Goal: Information Seeking & Learning: Learn about a topic

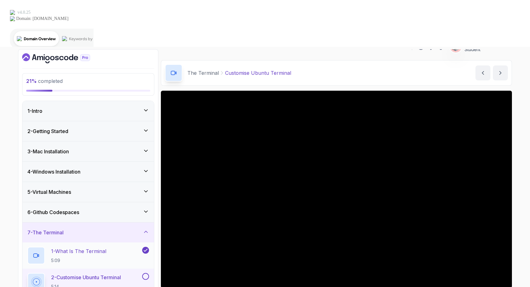
click at [118, 247] on div "1 - What Is The Terminal 5:09" at bounding box center [84, 255] width 114 height 17
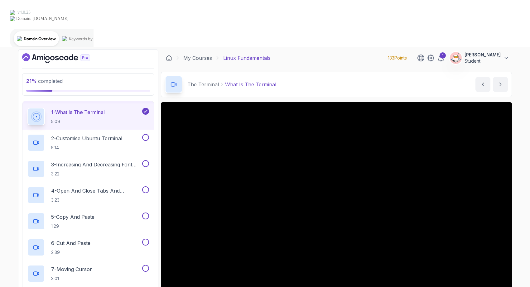
scroll to position [140, 0]
click at [446, 52] on div "1" at bounding box center [443, 55] width 6 height 6
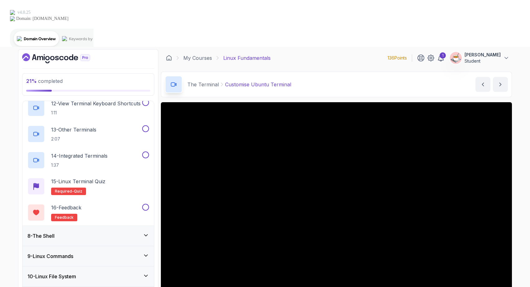
scroll to position [434, 0]
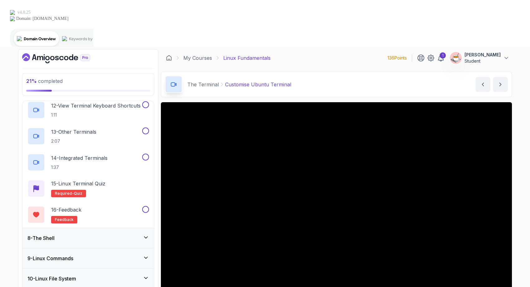
click at [145, 235] on icon at bounding box center [146, 238] width 6 height 6
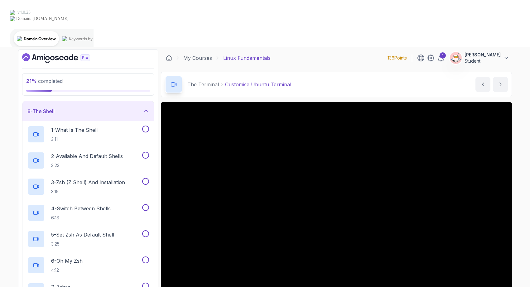
scroll to position [138, 0]
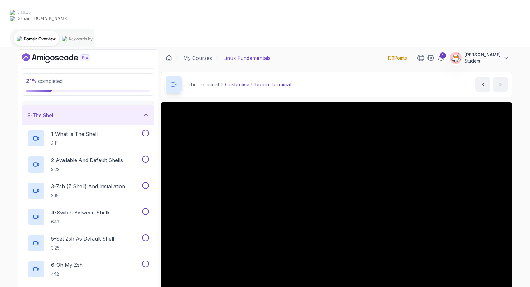
click at [143, 105] on div "8 - The Shell" at bounding box center [88, 115] width 132 height 20
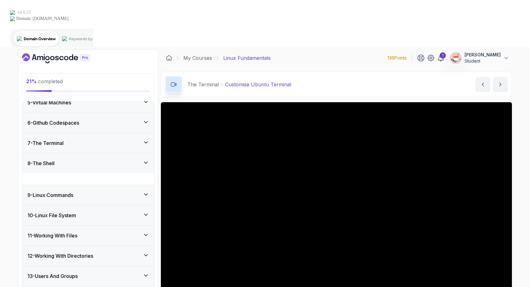
scroll to position [78, 0]
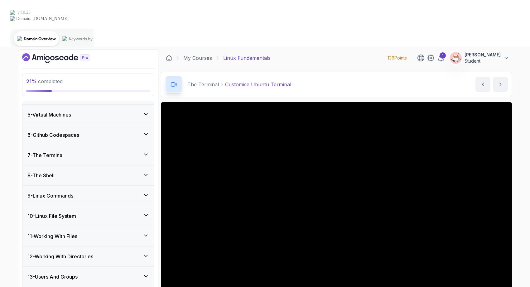
click at [143, 186] on div "9 - Linux Commands" at bounding box center [88, 196] width 132 height 20
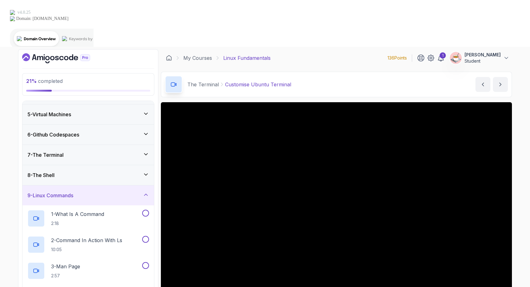
click at [143, 186] on div "9 - Linux Commands" at bounding box center [88, 196] width 132 height 20
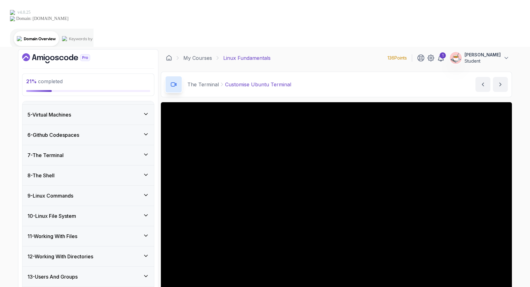
click at [145, 233] on icon at bounding box center [146, 236] width 6 height 6
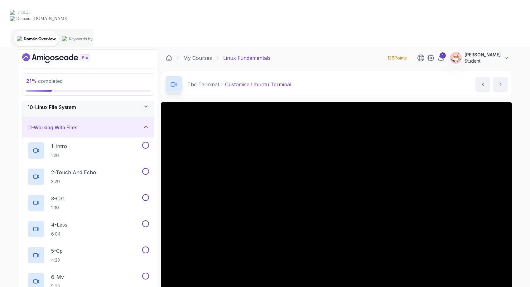
scroll to position [163, 0]
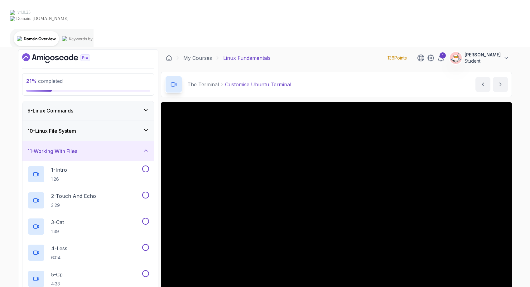
click at [142, 141] on div "11 - Working With Files" at bounding box center [88, 151] width 132 height 20
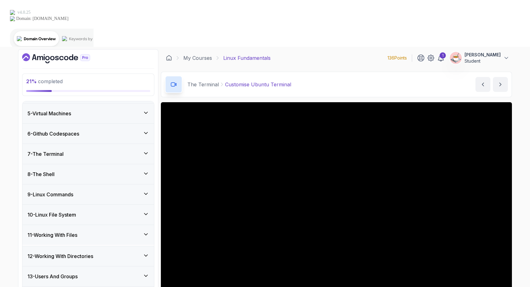
scroll to position [78, 0]
click at [147, 267] on div "13 - Users And Groups" at bounding box center [88, 277] width 132 height 20
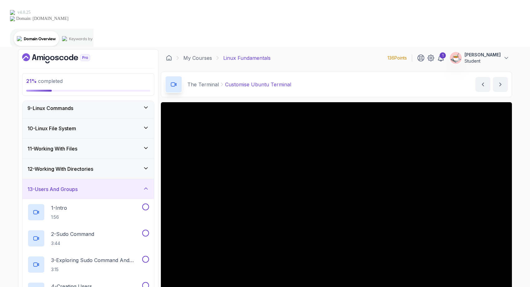
scroll to position [152, 0]
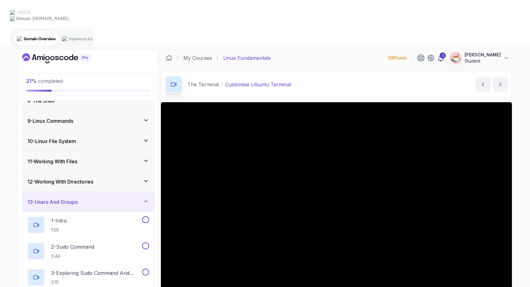
click at [144, 198] on icon at bounding box center [146, 201] width 6 height 6
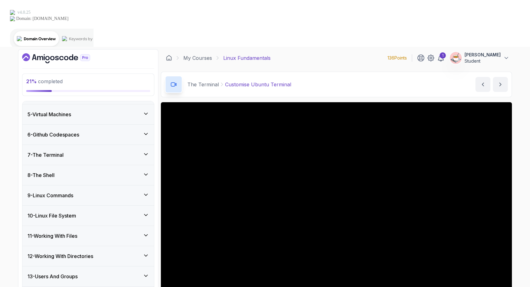
scroll to position [78, 0]
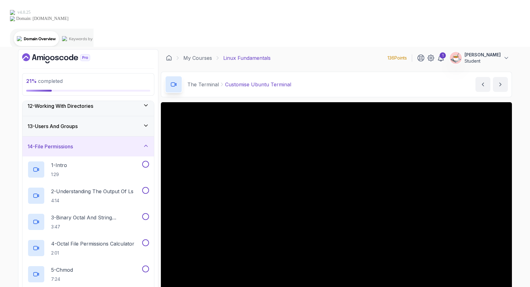
scroll to position [180, 0]
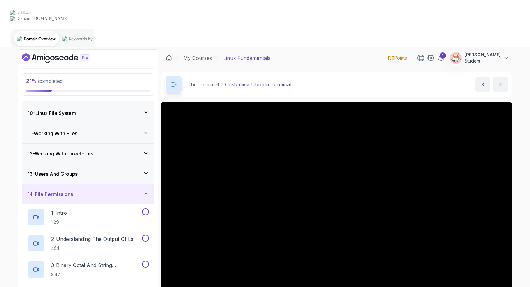
click at [143, 191] on icon at bounding box center [146, 194] width 6 height 6
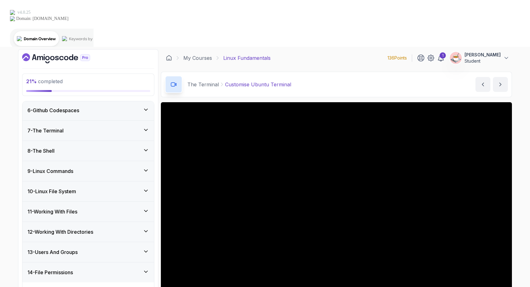
scroll to position [78, 0]
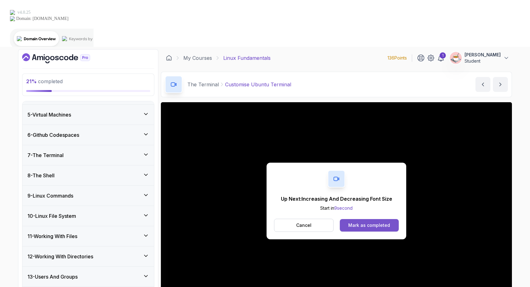
click at [384, 222] on div "Mark as completed" at bounding box center [370, 225] width 42 height 6
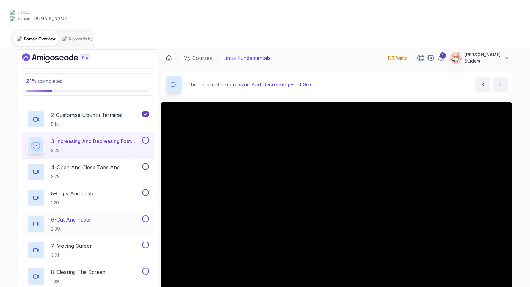
scroll to position [159, 0]
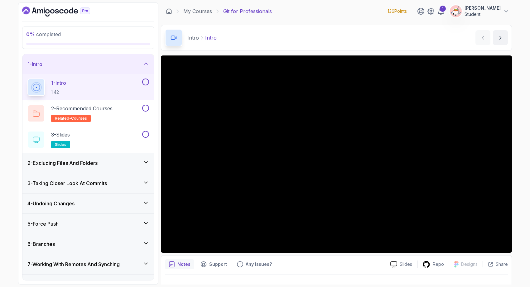
click at [116, 165] on div "2 - Excluding Files And Folders" at bounding box center [88, 162] width 122 height 7
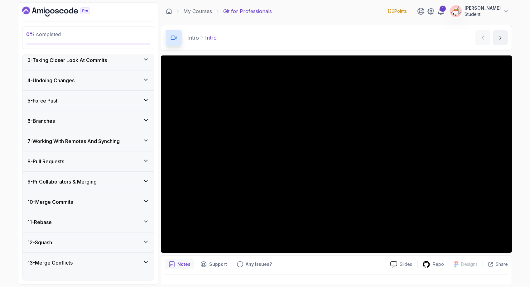
scroll to position [5, 0]
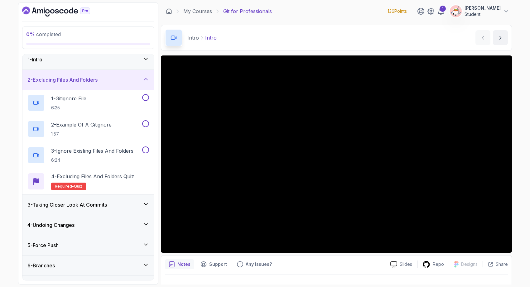
click at [111, 207] on div "3 - Taking Closer Look At Commits" at bounding box center [88, 204] width 122 height 7
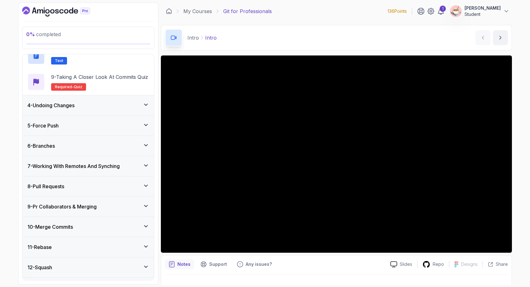
click at [62, 108] on h3 "4 - Undoing Changes" at bounding box center [50, 105] width 47 height 7
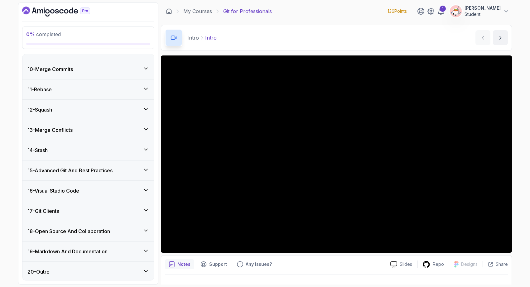
scroll to position [467, 0]
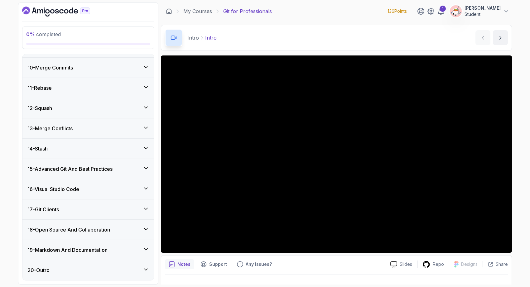
click at [60, 65] on h3 "10 - Merge Commits" at bounding box center [50, 67] width 46 height 7
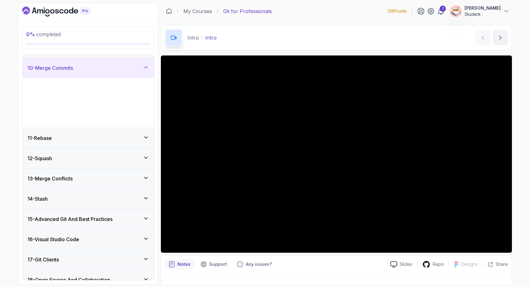
scroll to position [179, 0]
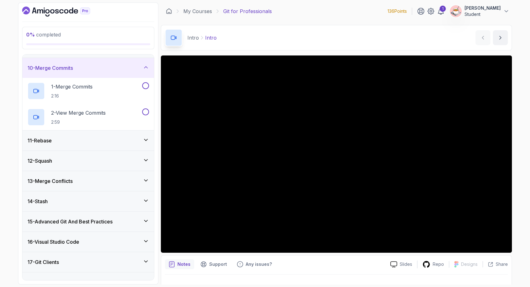
click at [80, 148] on div "11 - Rebase" at bounding box center [88, 141] width 132 height 20
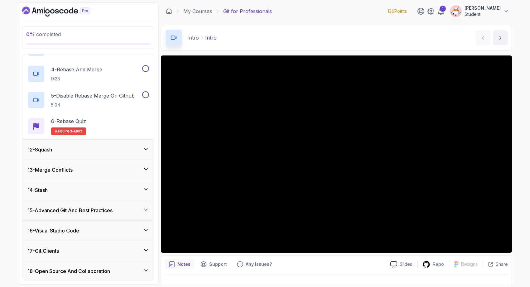
click at [75, 154] on div "12 - Squash" at bounding box center [88, 150] width 132 height 20
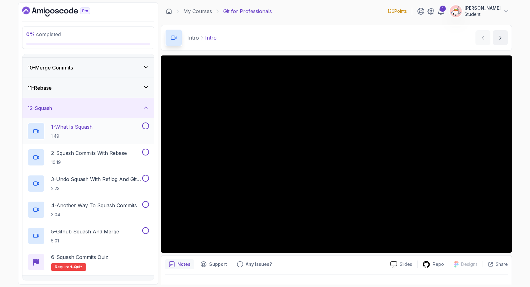
click at [68, 125] on p "1 - What Is Squash" at bounding box center [72, 126] width 42 height 7
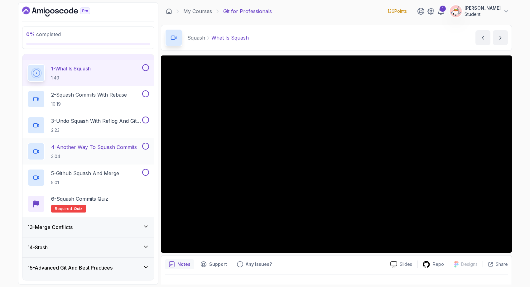
scroll to position [336, 0]
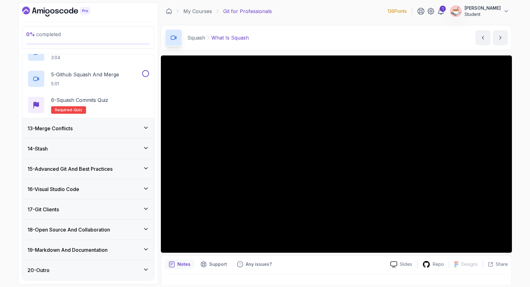
click at [34, 8] on icon "Dashboard" at bounding box center [34, 10] width 5 height 6
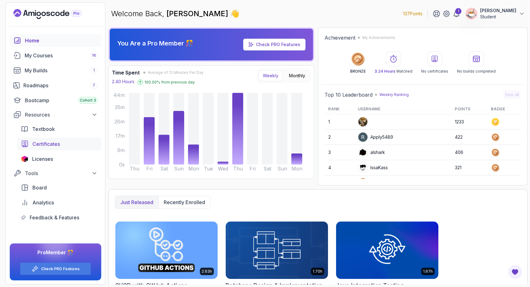
click at [72, 145] on div "Certificates" at bounding box center [64, 143] width 65 height 7
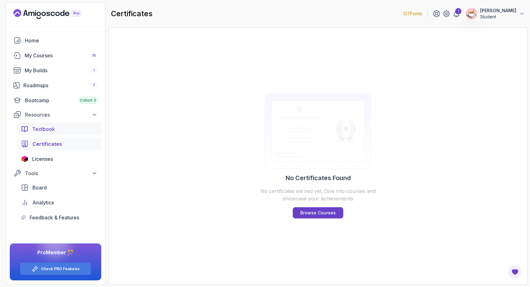
click at [66, 130] on div "Textbook" at bounding box center [65, 128] width 66 height 7
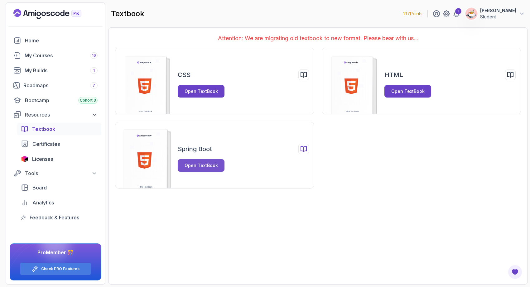
click at [198, 167] on div "Open TextBook" at bounding box center [201, 166] width 33 height 6
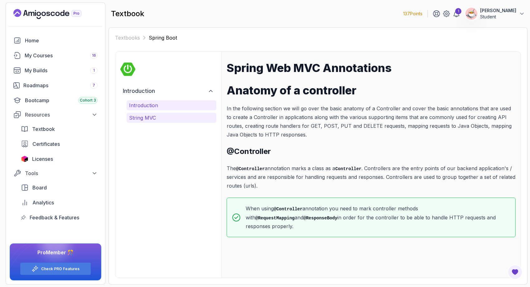
click at [176, 120] on p "String MVC" at bounding box center [171, 117] width 85 height 7
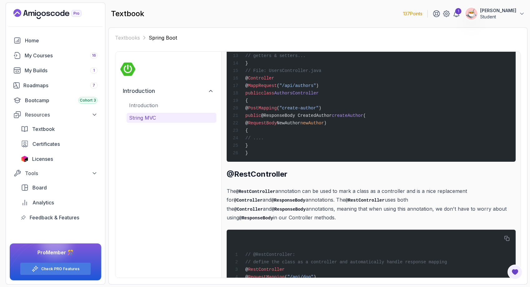
scroll to position [2610, 0]
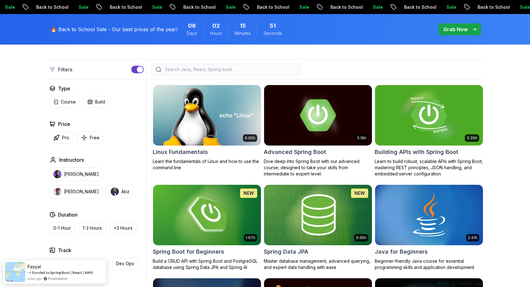
click at [203, 71] on input "search" at bounding box center [231, 69] width 134 height 6
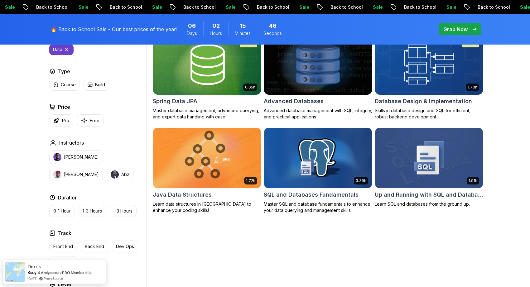
scroll to position [210, 0]
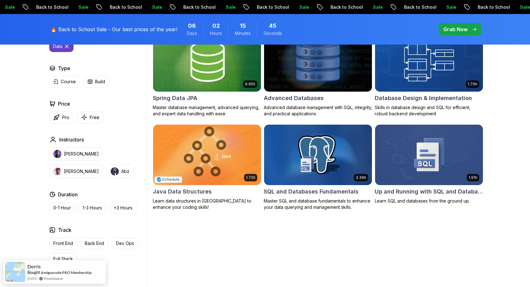
type input "data"
click at [218, 143] on img at bounding box center [206, 154] width 113 height 63
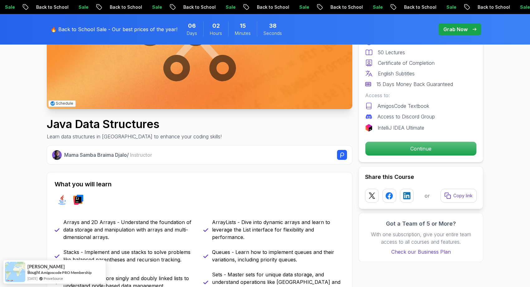
scroll to position [157, 0]
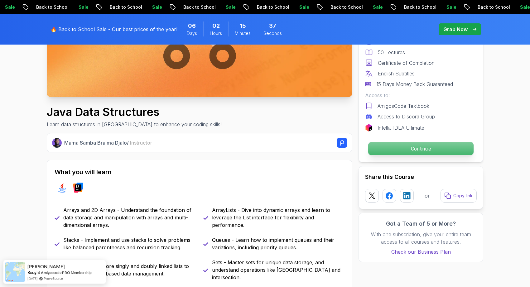
click at [393, 150] on p "Continue" at bounding box center [421, 148] width 105 height 13
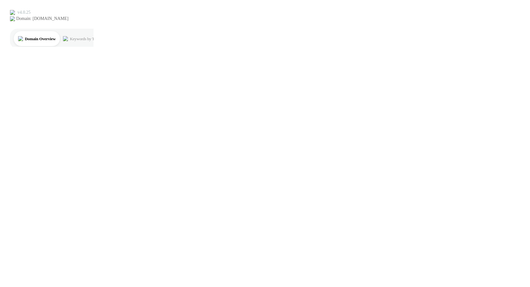
click at [358, 47] on html "Schedule Create" at bounding box center [265, 23] width 530 height 47
